Goal: Information Seeking & Learning: Learn about a topic

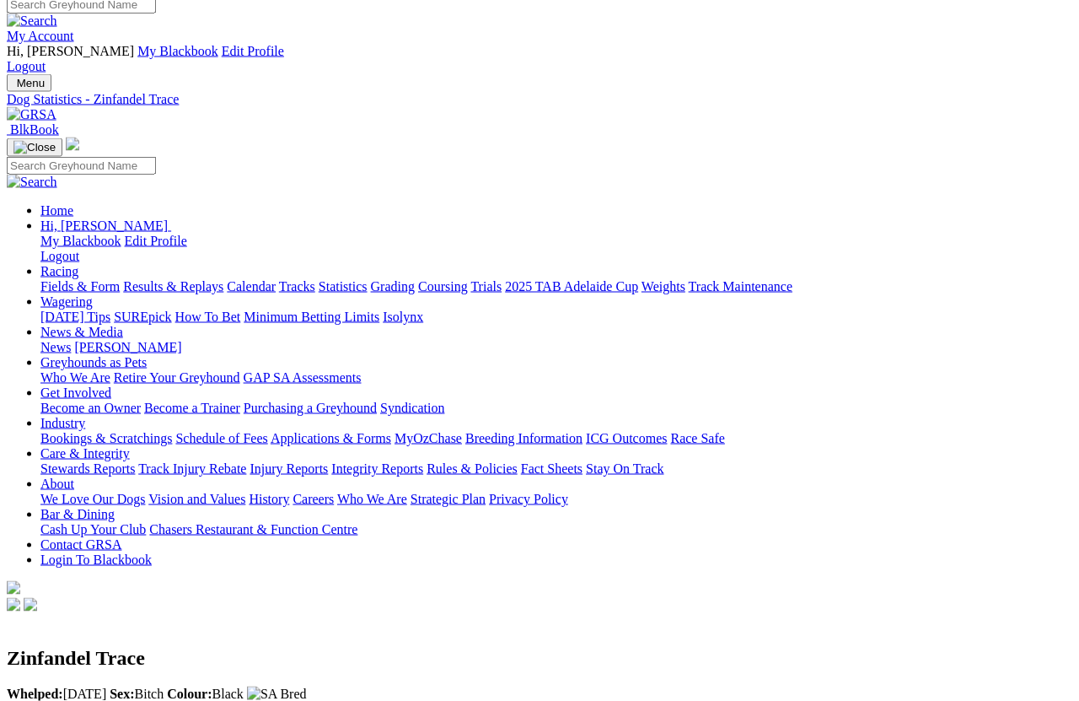
scroll to position [10, 0]
click at [71, 280] on link "Fields & Form" at bounding box center [79, 287] width 79 height 14
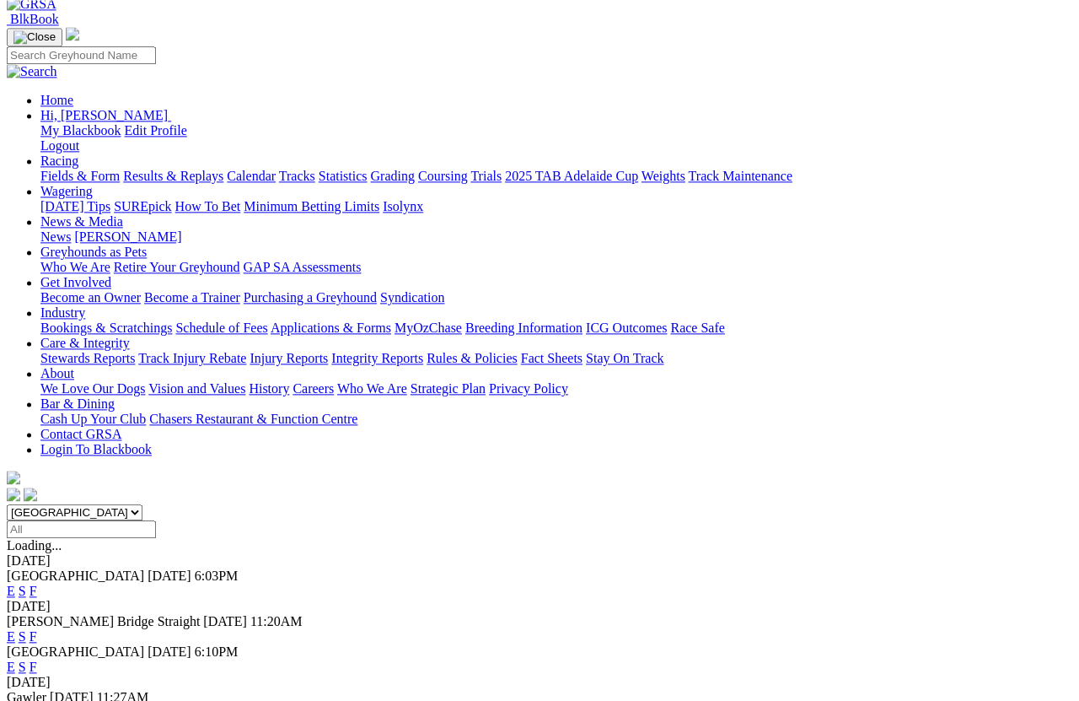
scroll to position [121, 0]
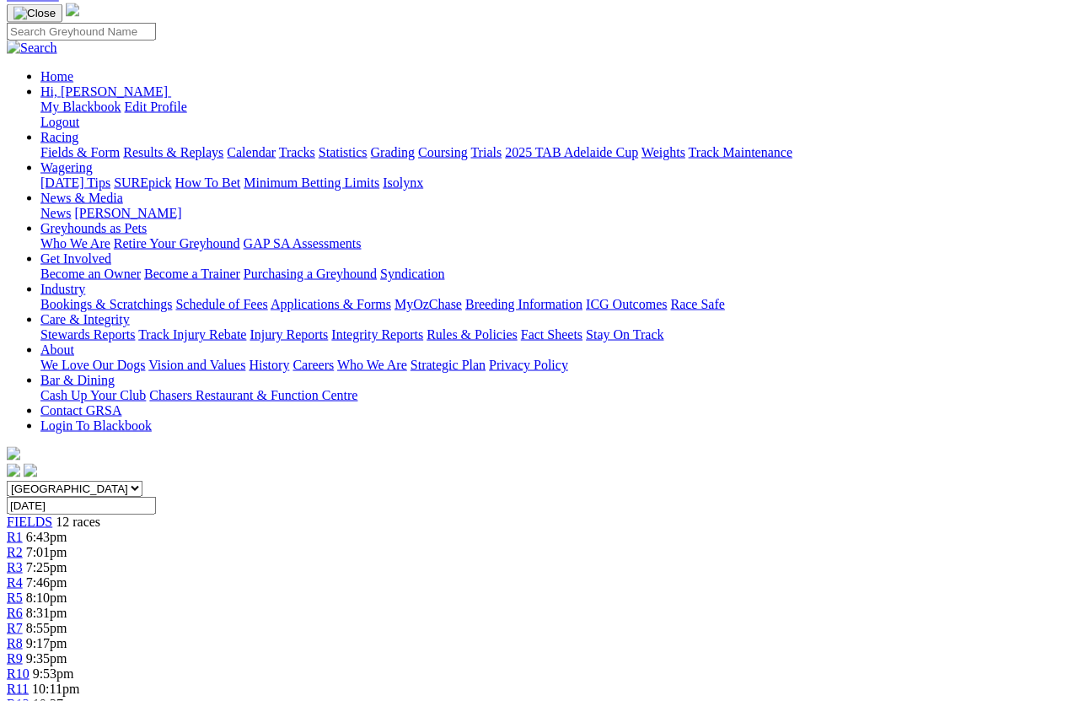
scroll to position [145, 0]
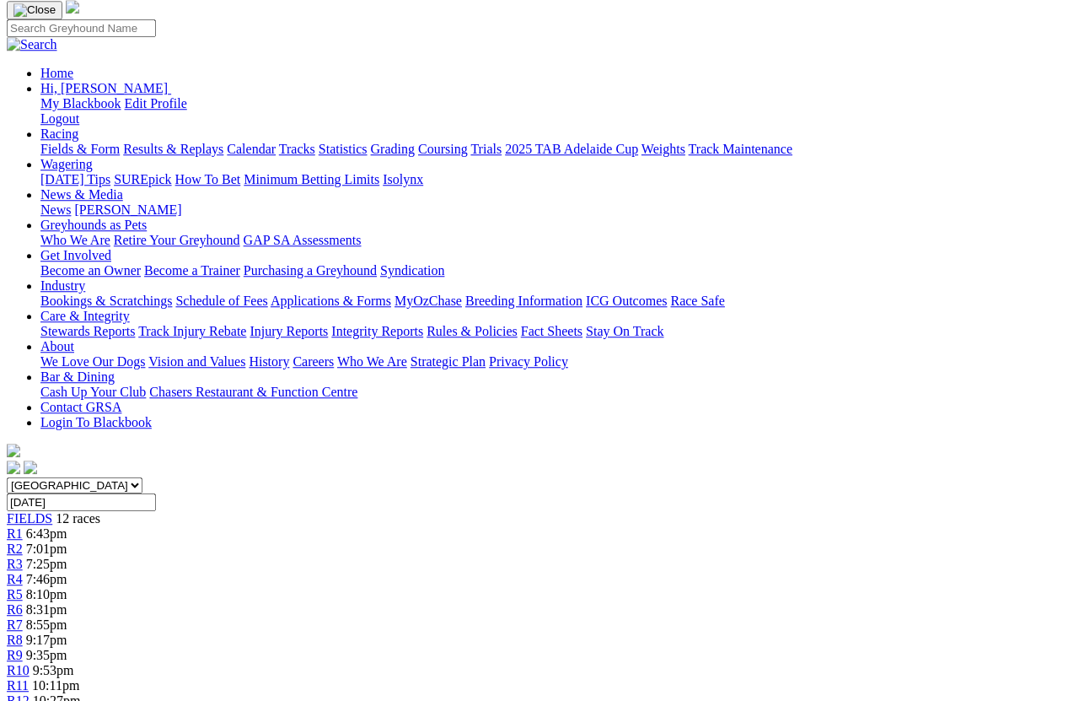
scroll to position [148, 0]
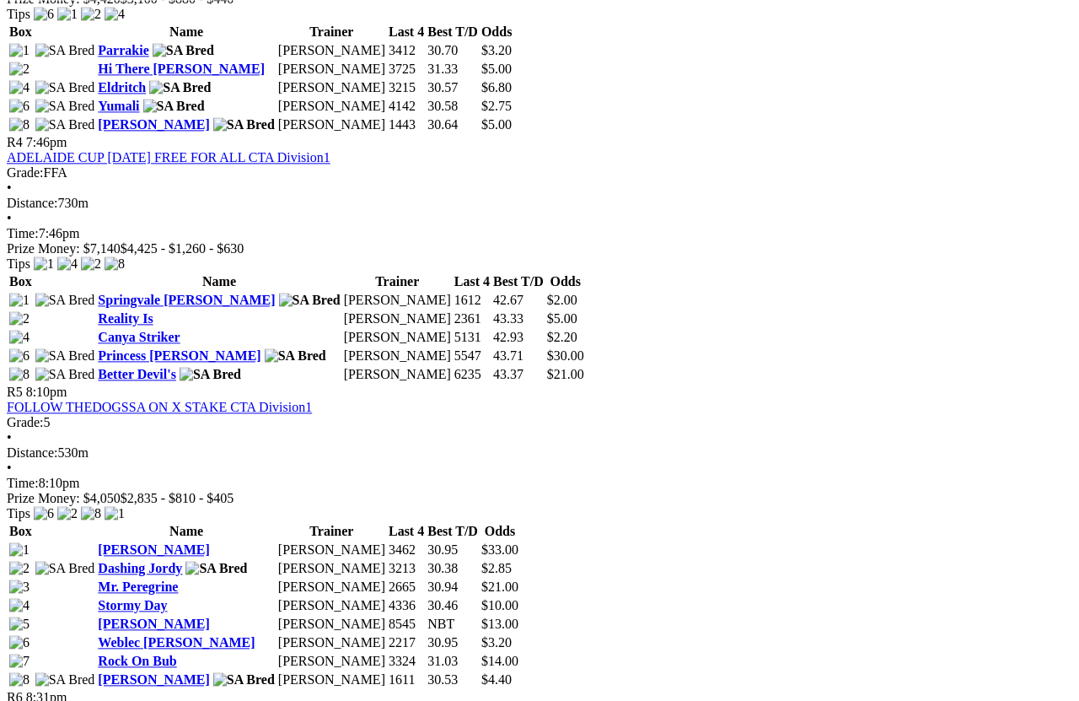
scroll to position [1677, 0]
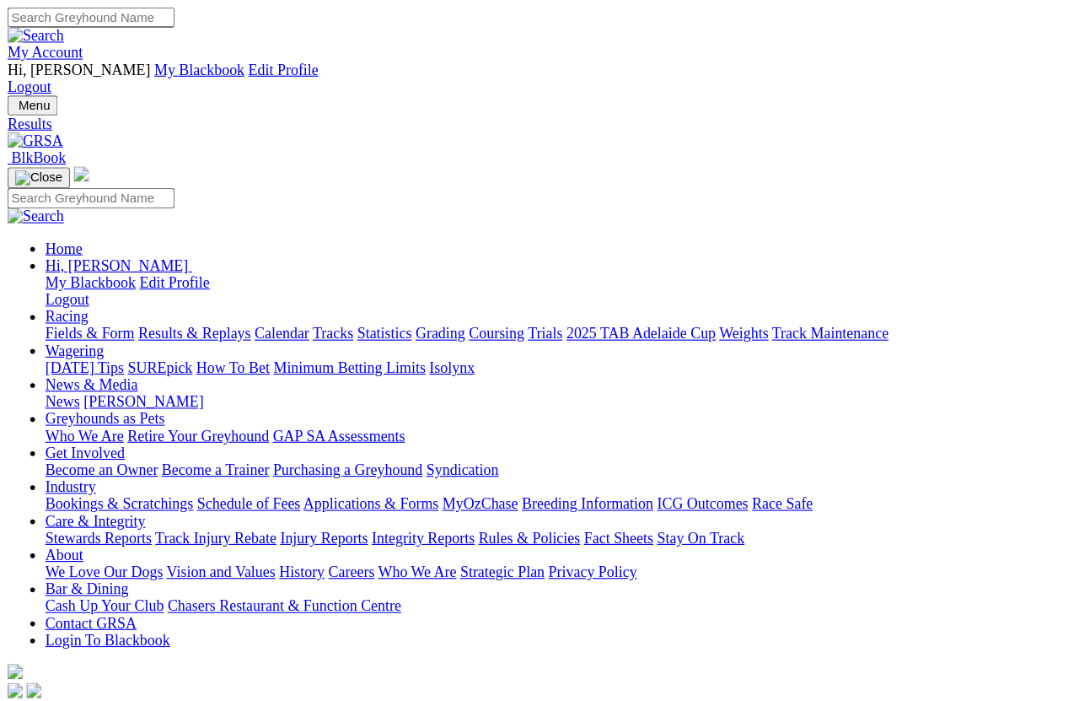
scroll to position [12, 0]
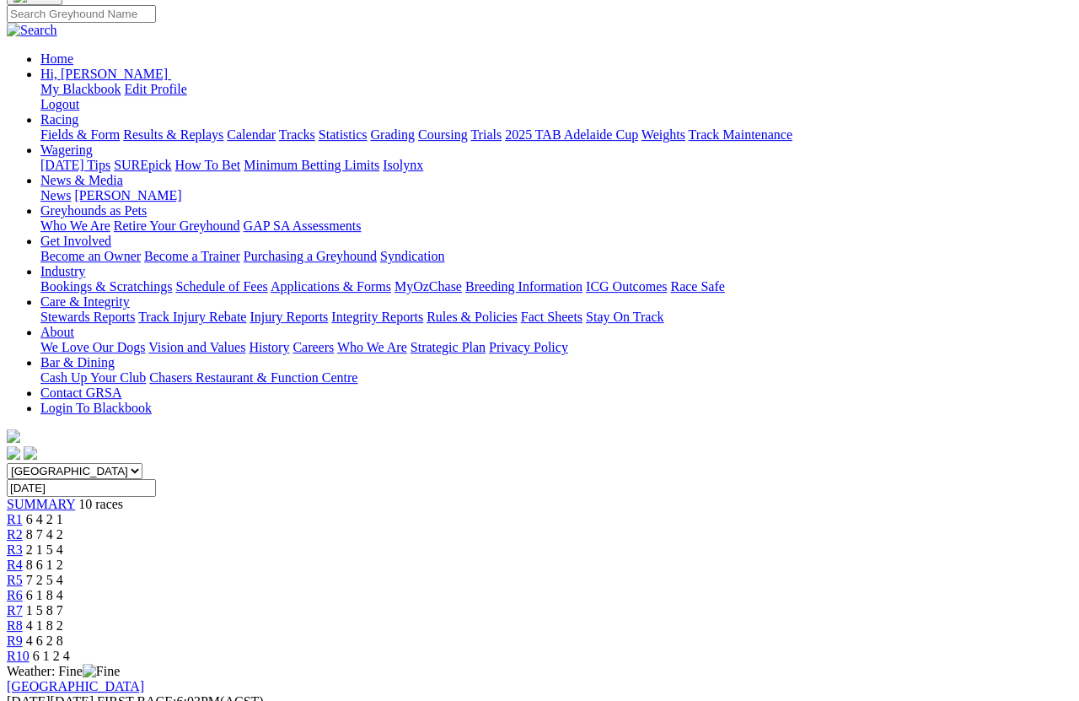
scroll to position [163, 0]
click at [23, 527] on span "R2" at bounding box center [15, 534] width 16 height 14
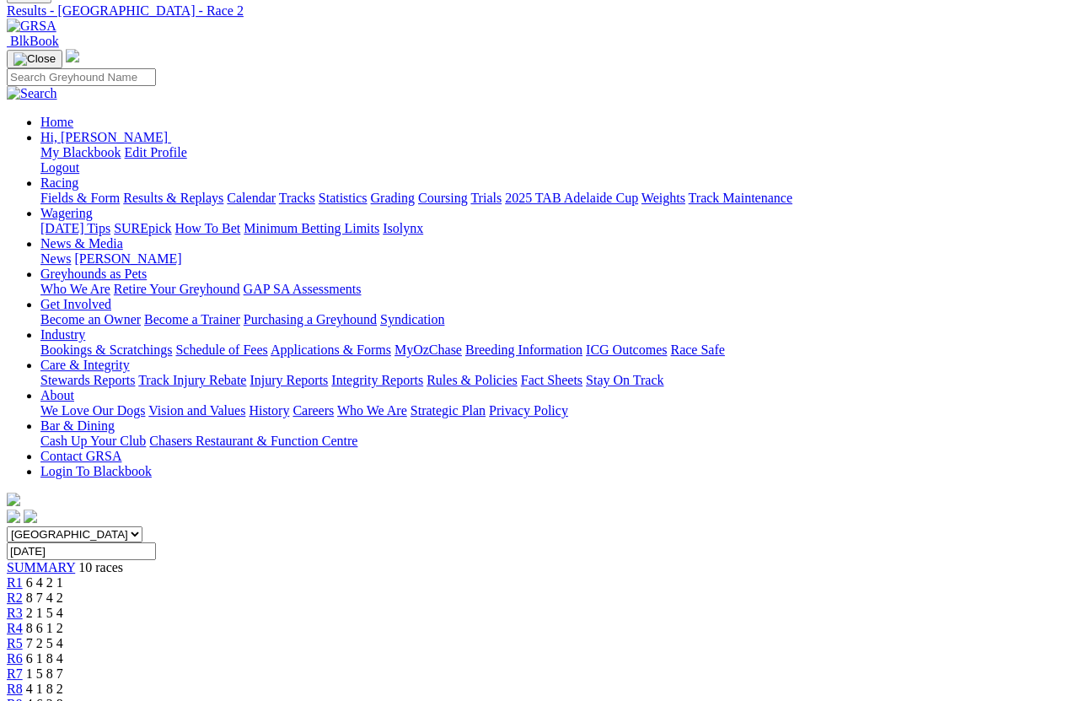
scroll to position [99, 0]
click at [23, 605] on span "R3" at bounding box center [15, 612] width 16 height 14
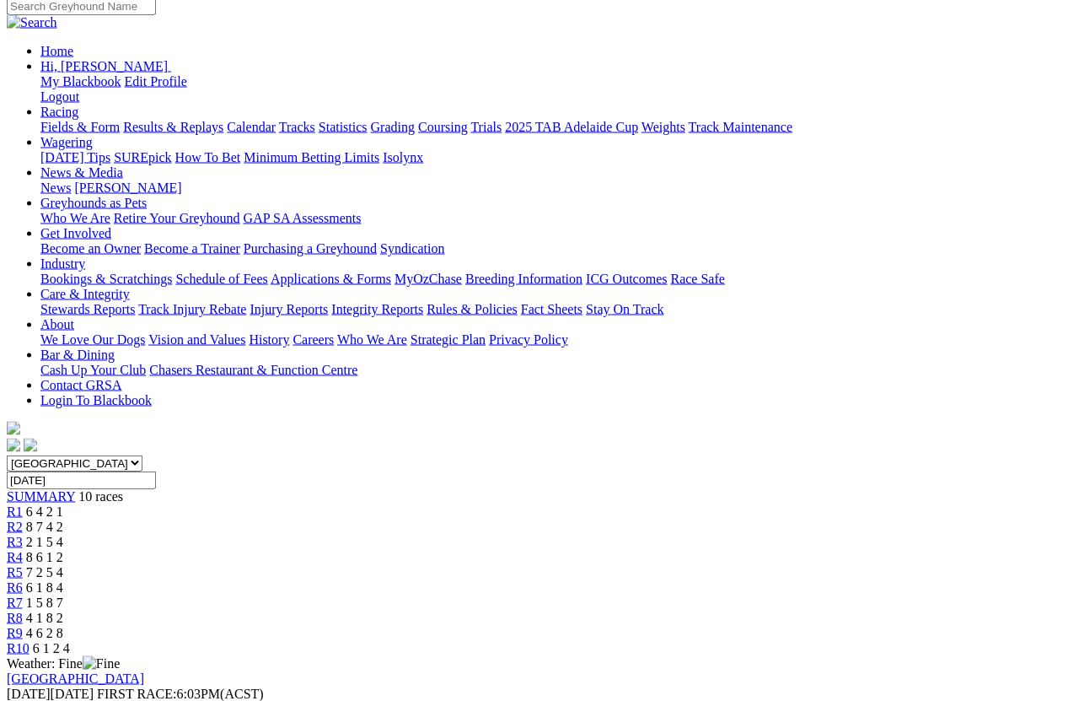
scroll to position [170, 0]
click at [23, 550] on span "R4" at bounding box center [15, 557] width 16 height 14
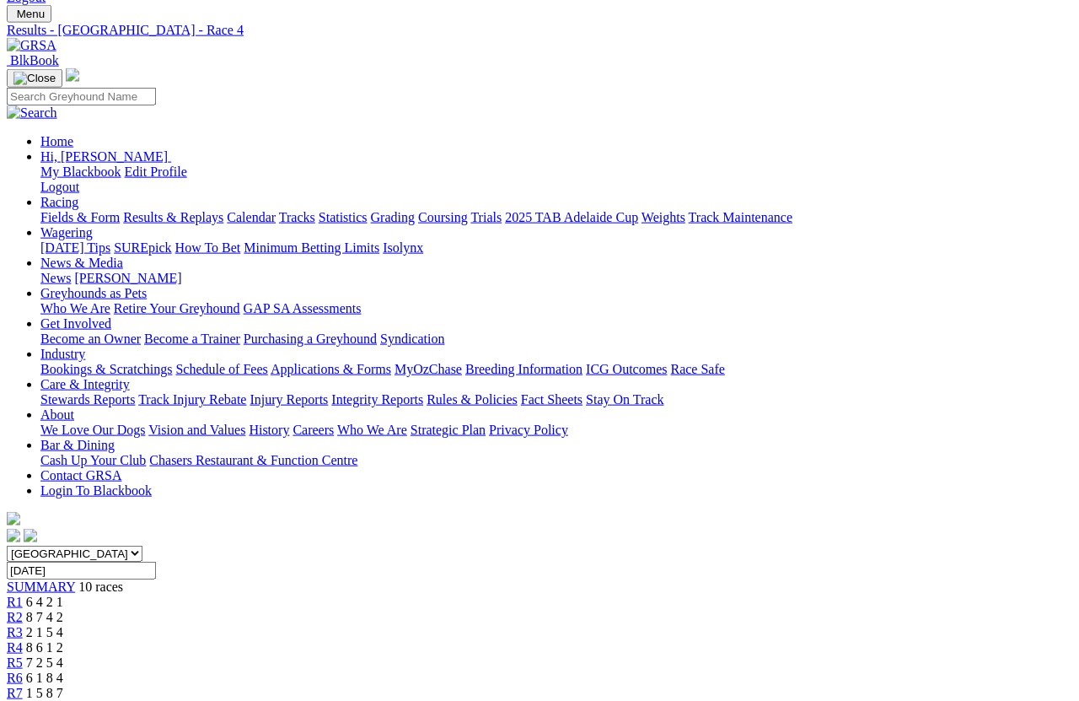
scroll to position [80, 0]
click at [23, 655] on link "R5" at bounding box center [15, 662] width 16 height 14
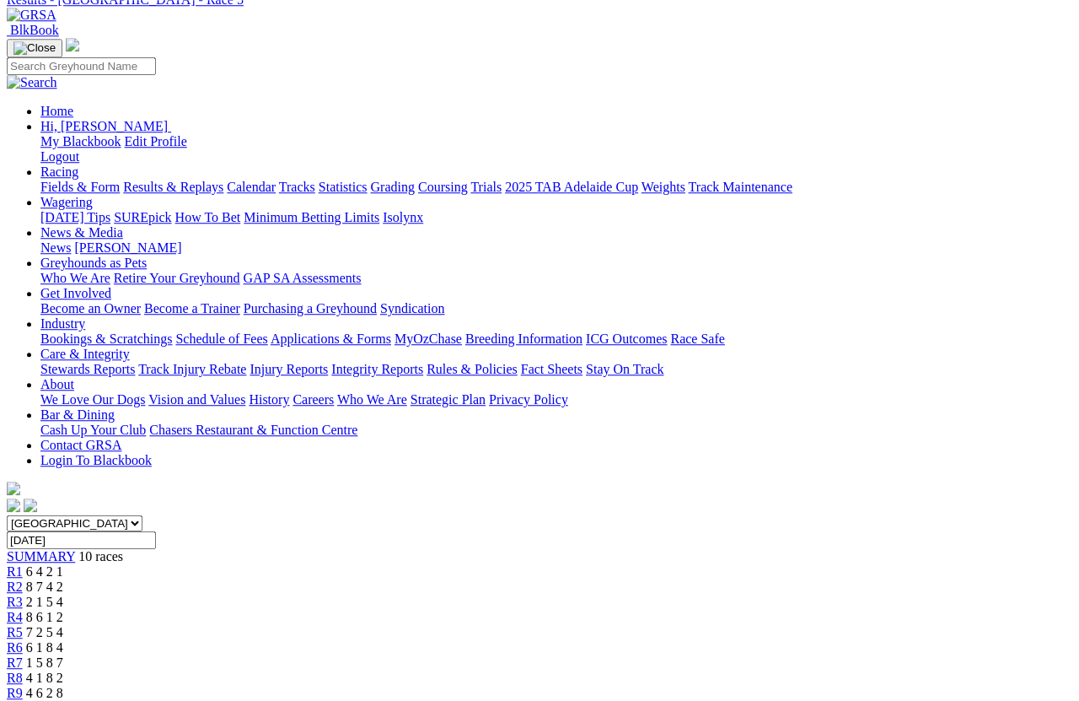
scroll to position [94, 0]
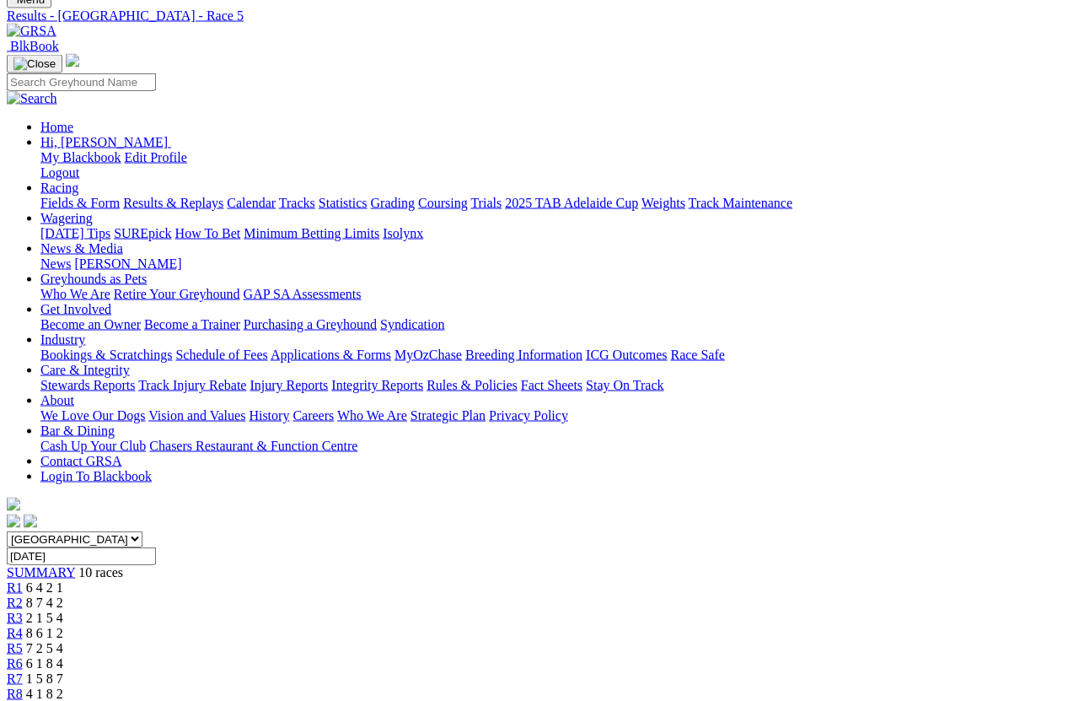
click at [23, 656] on span "R6" at bounding box center [15, 663] width 16 height 14
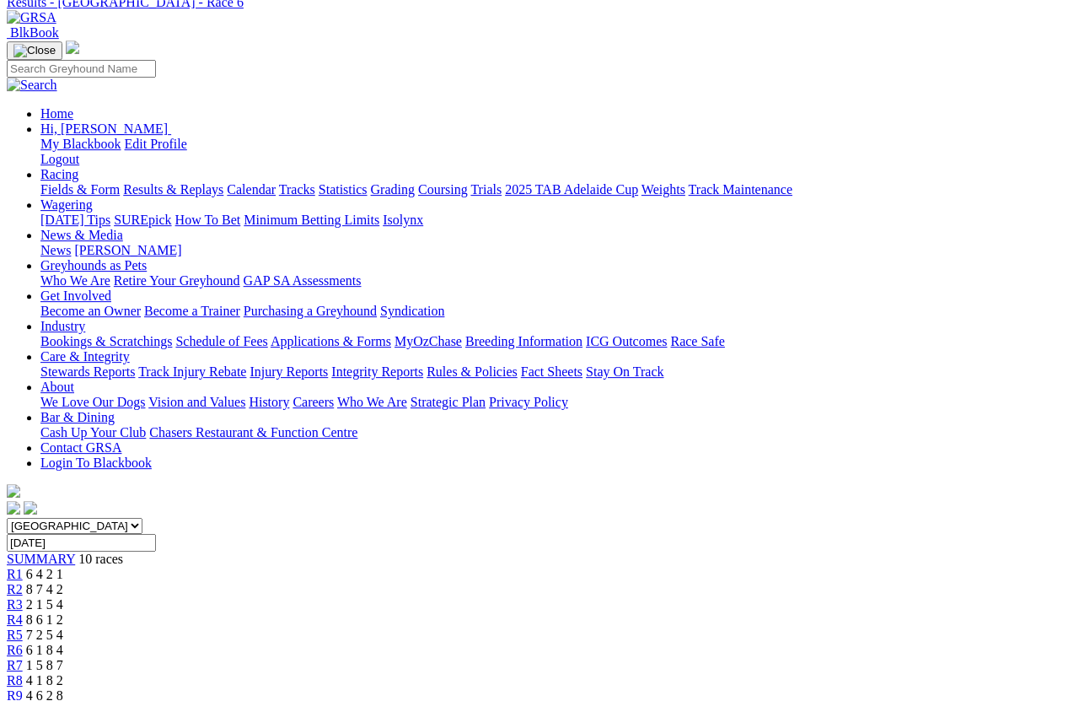
scroll to position [78, 0]
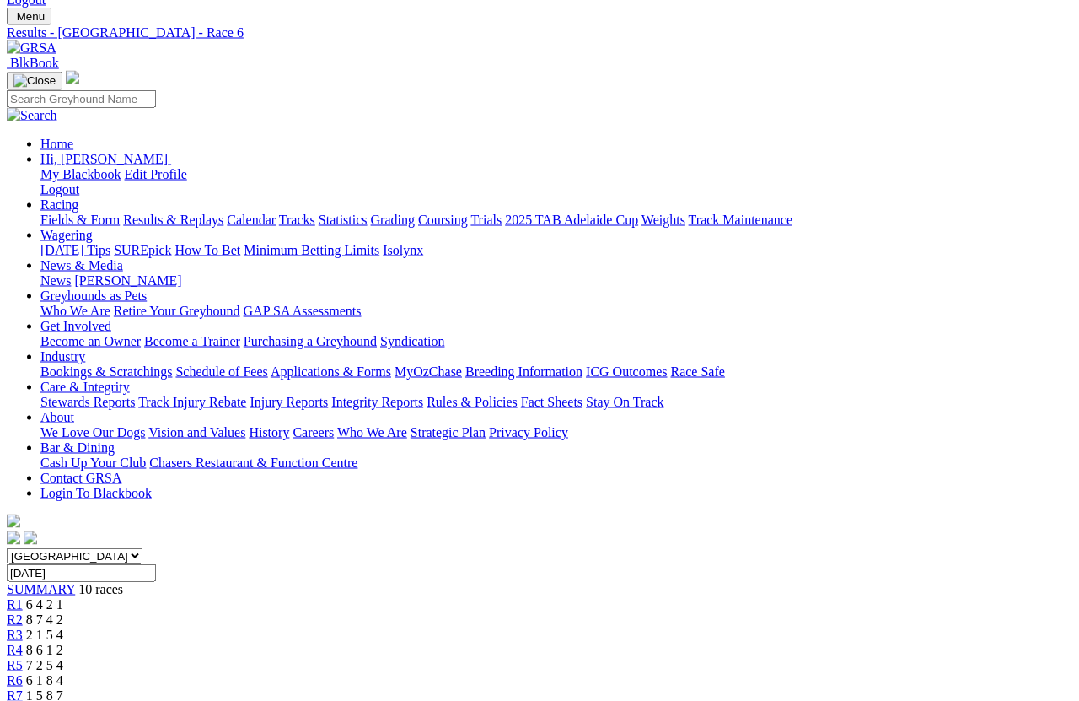
click at [63, 688] on span "1 5 8 7" at bounding box center [44, 695] width 37 height 14
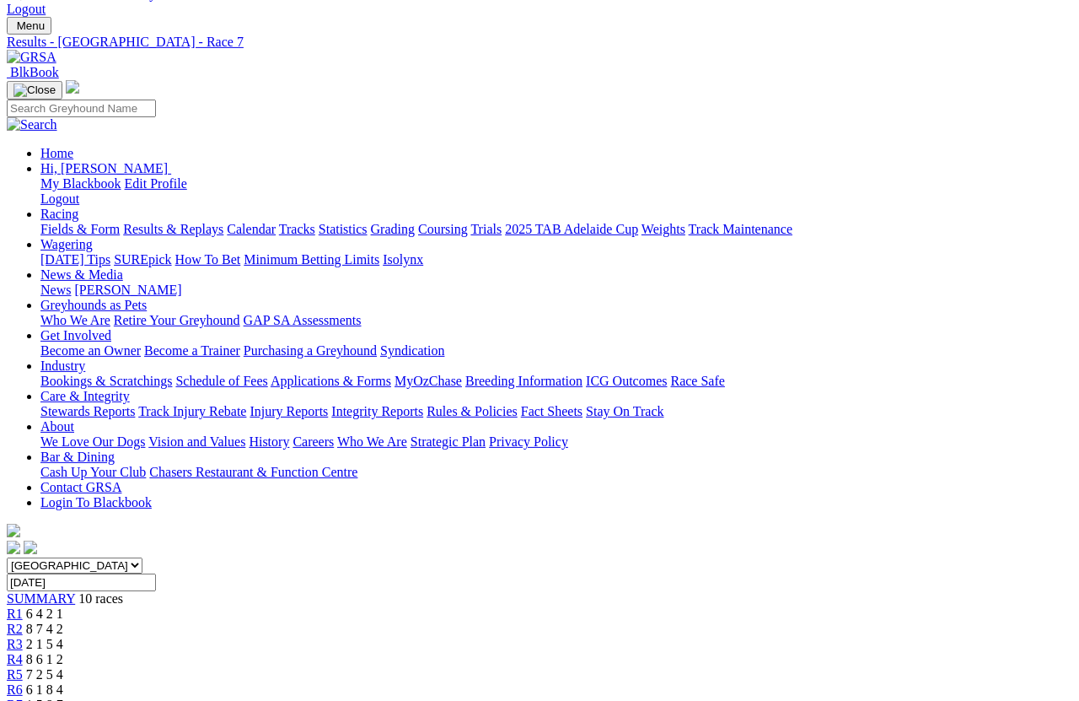
scroll to position [67, 0]
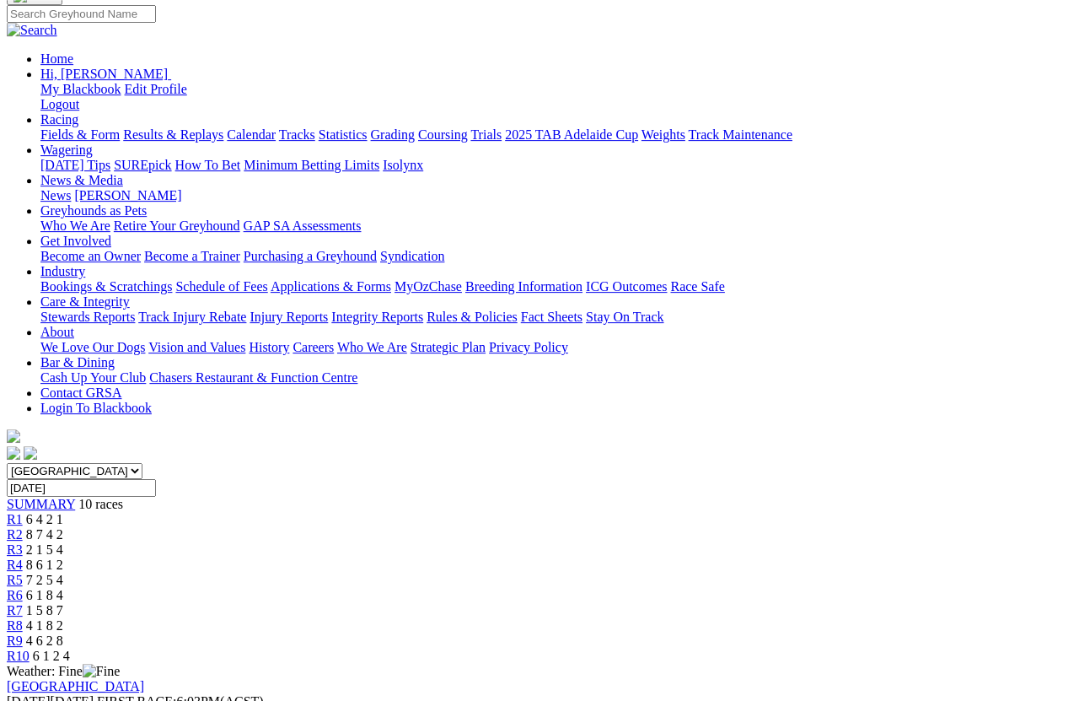
scroll to position [131, 0]
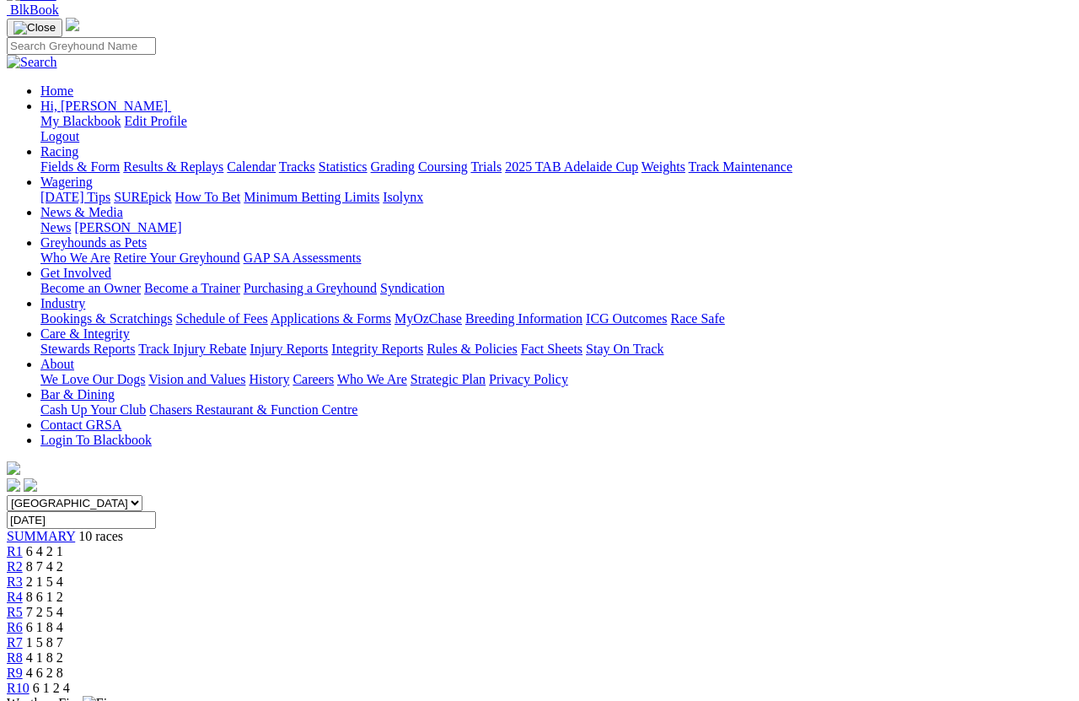
click at [23, 624] on link "R9" at bounding box center [15, 672] width 16 height 14
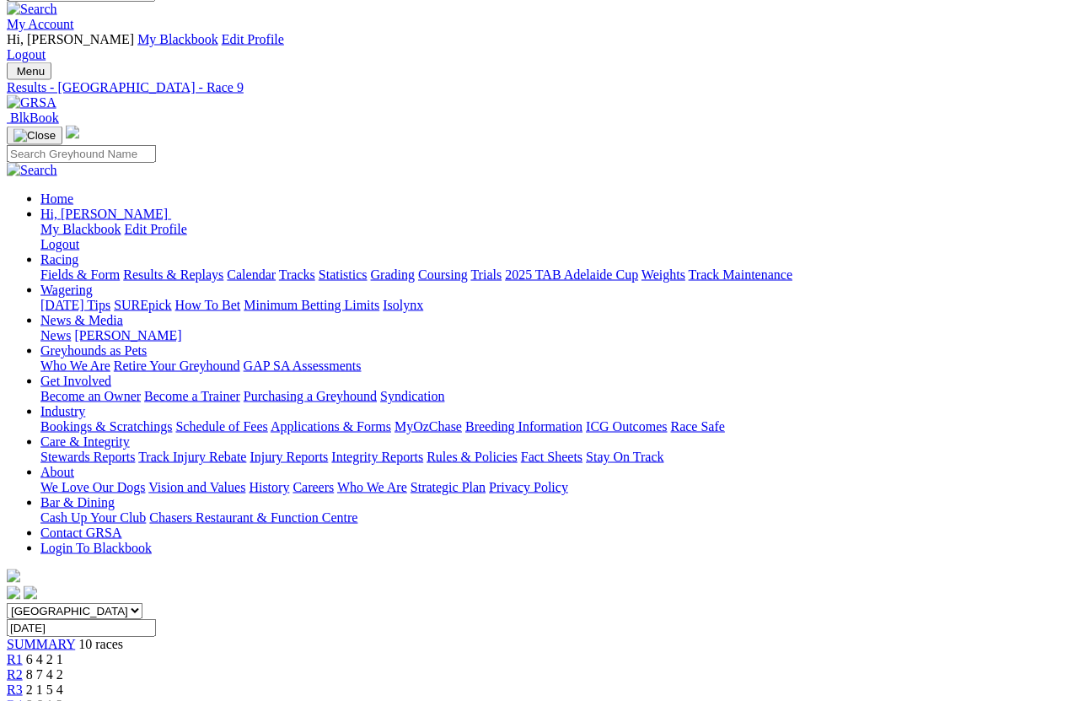
scroll to position [21, 0]
